Goal: Information Seeking & Learning: Learn about a topic

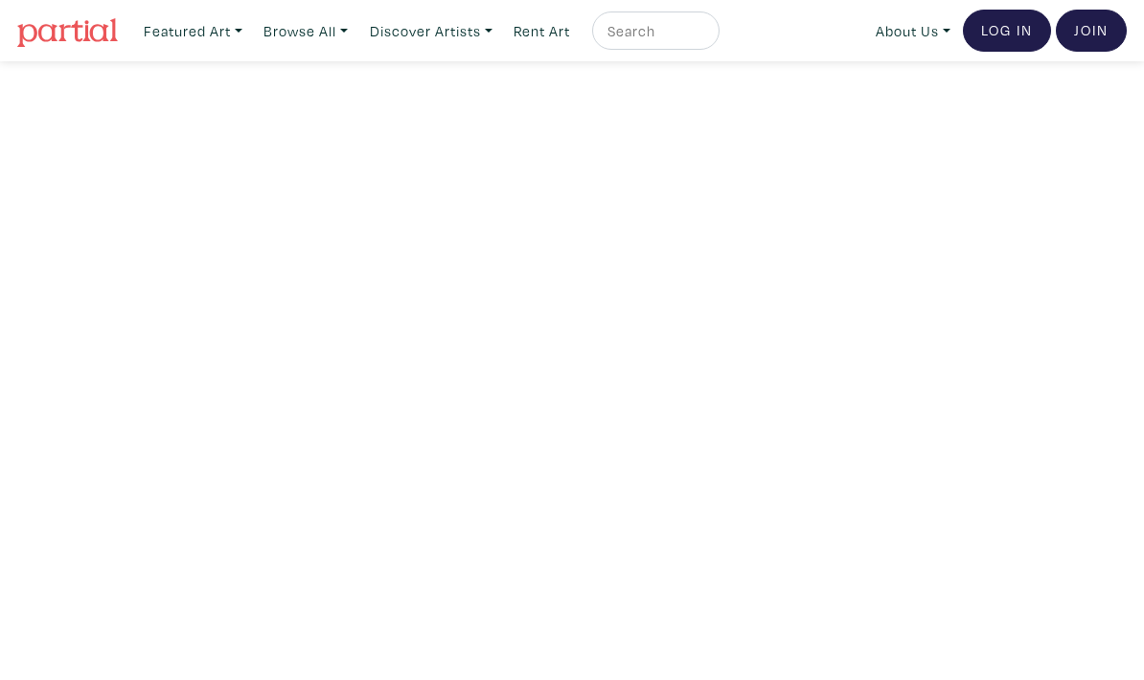
click at [674, 41] on input "text" at bounding box center [654, 31] width 96 height 24
type input "[PERSON_NAME] [PERSON_NAME]"
click at [701, 43] on input "[PERSON_NAME] [PERSON_NAME]" at bounding box center [654, 31] width 96 height 24
click at [705, 36] on button "submit" at bounding box center [705, 36] width 0 height 0
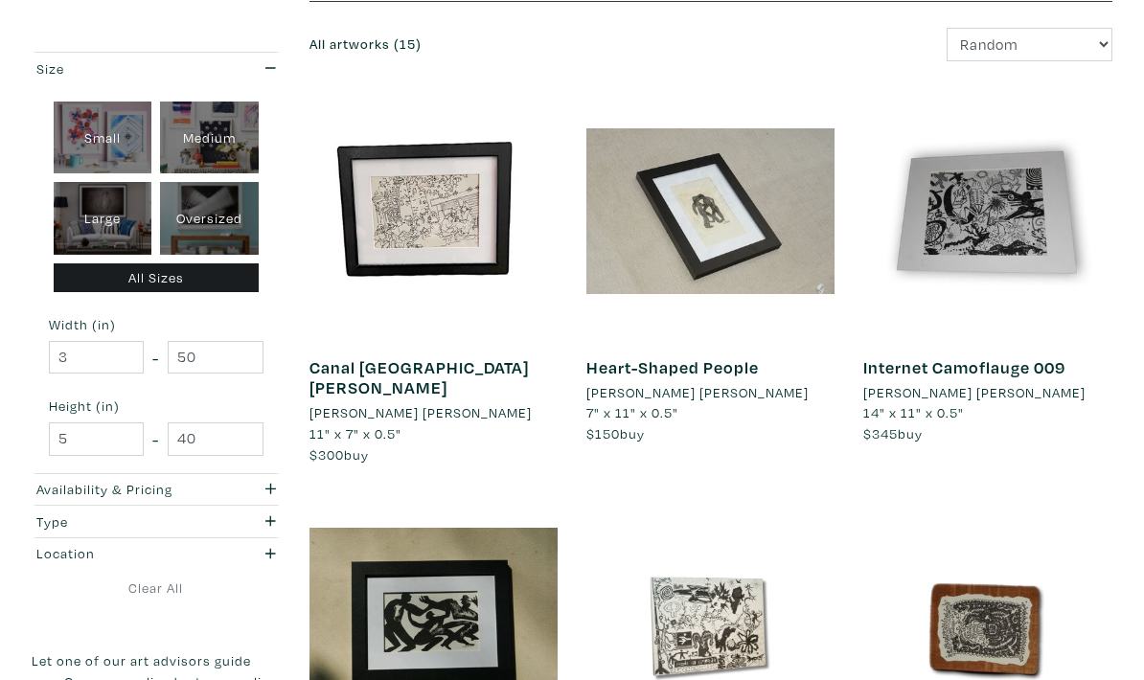
scroll to position [333, 0]
click at [727, 368] on link "Heart-Shaped People" at bounding box center [672, 368] width 172 height 22
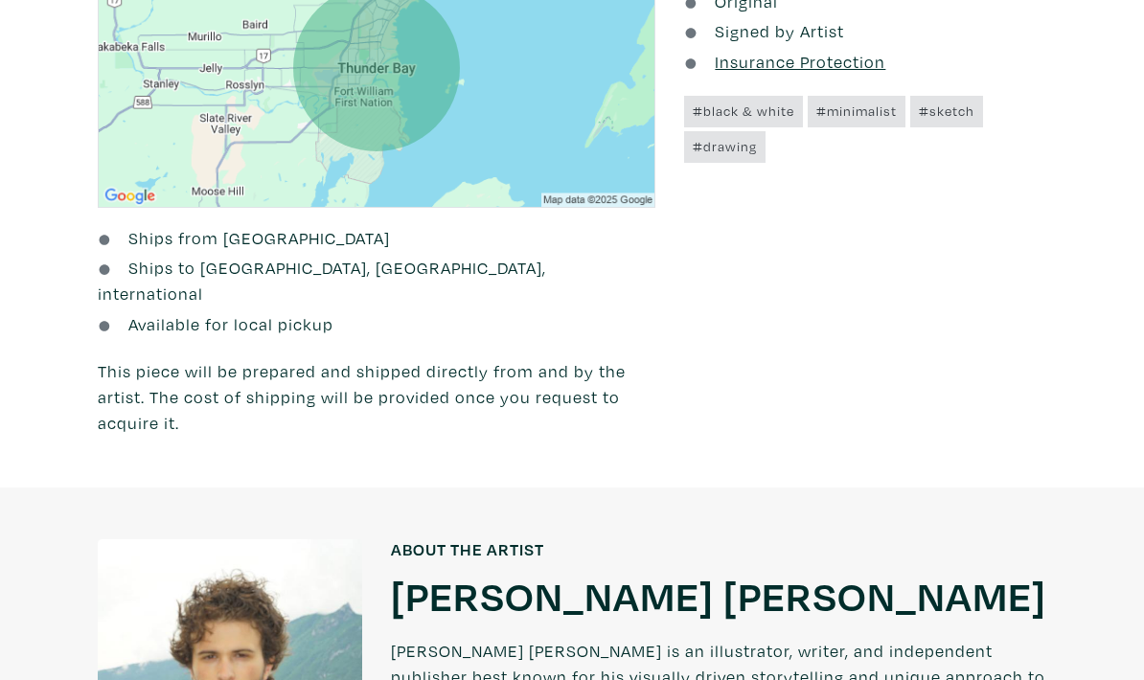
scroll to position [1269, 0]
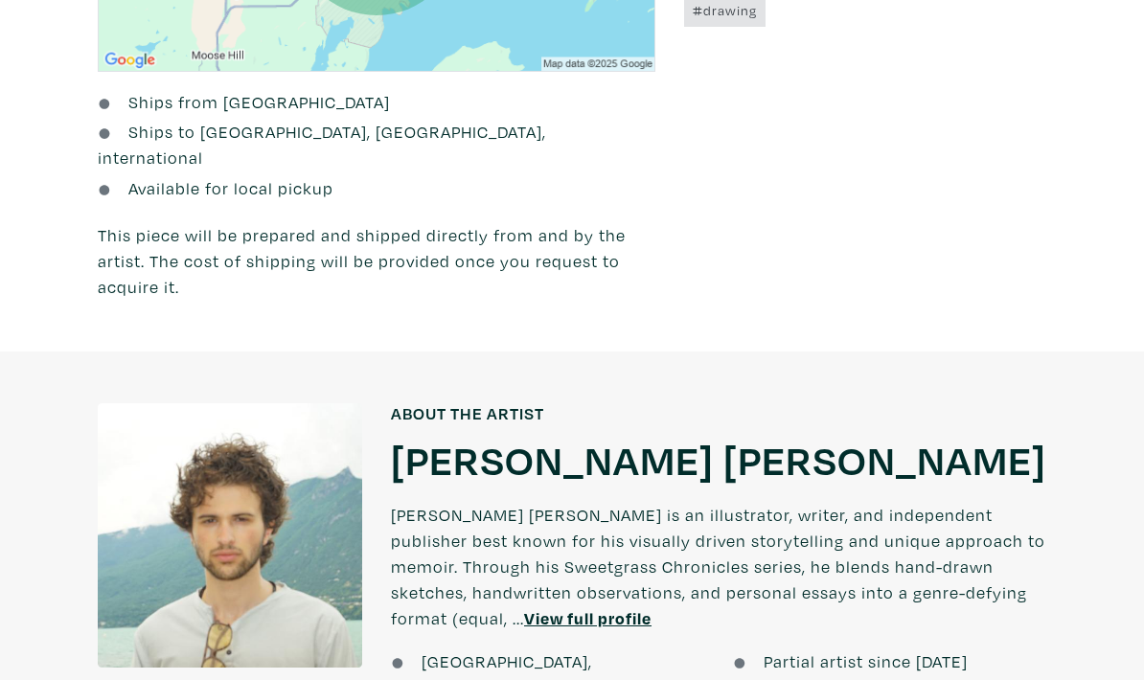
click at [637, 433] on h1 "Fisher Monahan" at bounding box center [718, 459] width 655 height 52
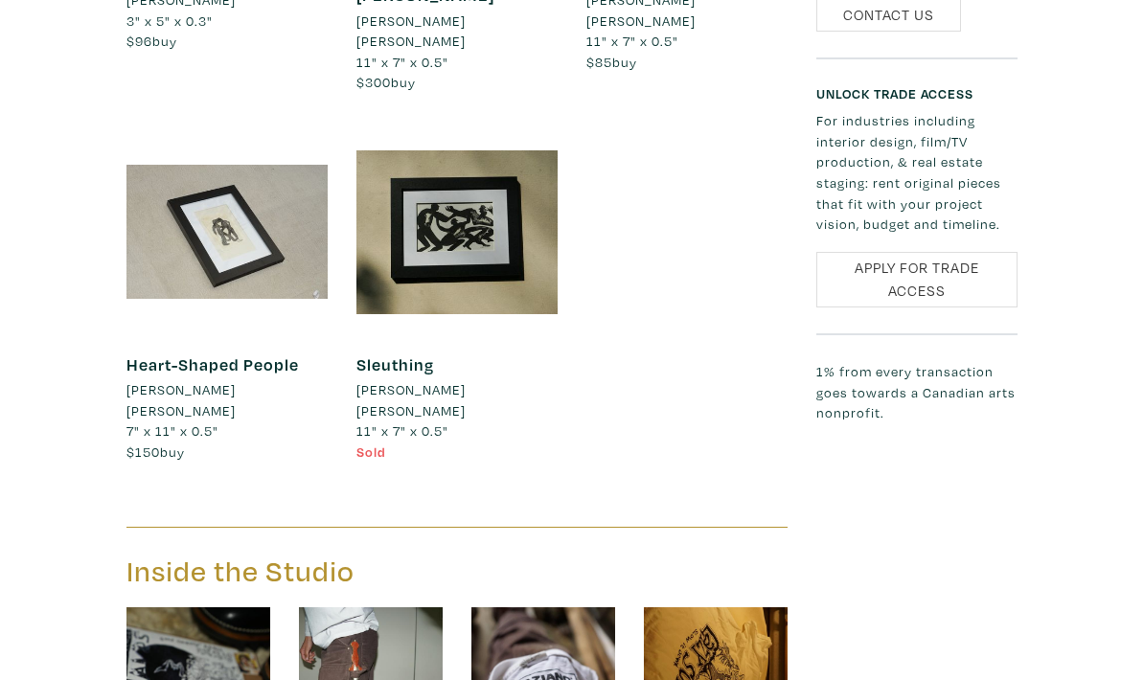
scroll to position [2183, 0]
